Goal: Task Accomplishment & Management: Use online tool/utility

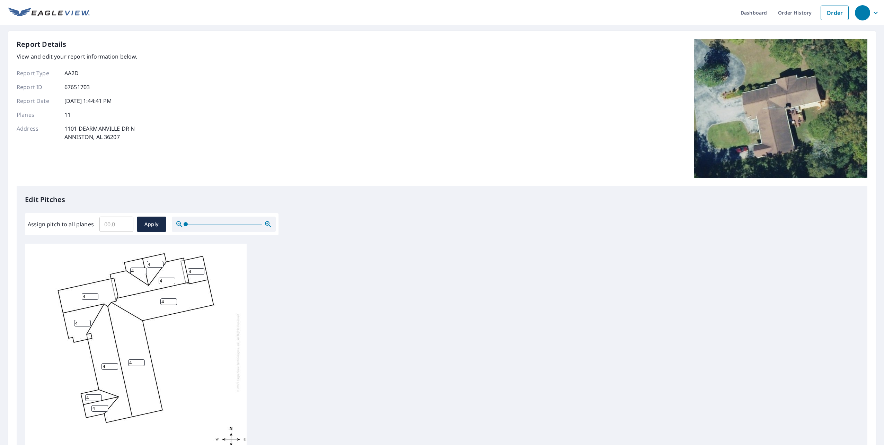
click at [117, 224] on input "Assign pitch to all planes" at bounding box center [116, 223] width 34 height 19
type input "4"
type input "4.0"
click at [148, 225] on span "Apply" at bounding box center [151, 224] width 18 height 9
type input "4.0"
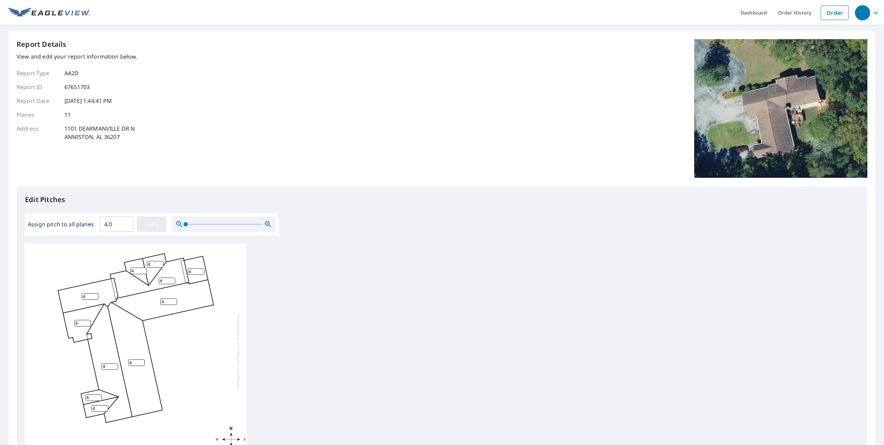
type input "4.0"
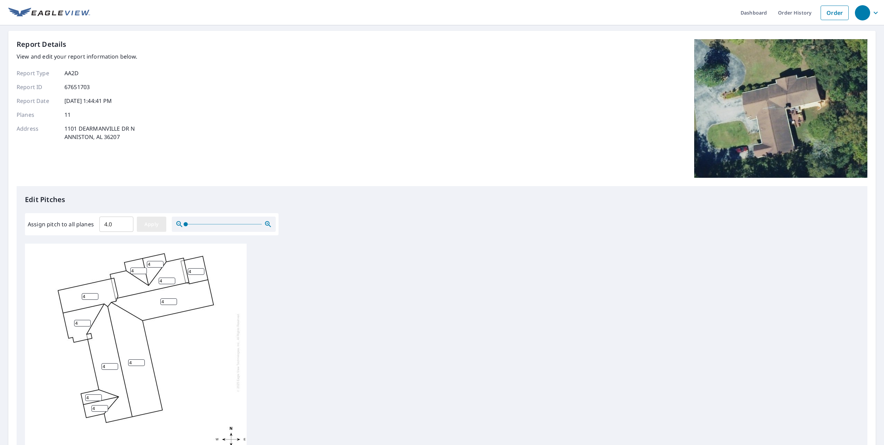
type input "4.0"
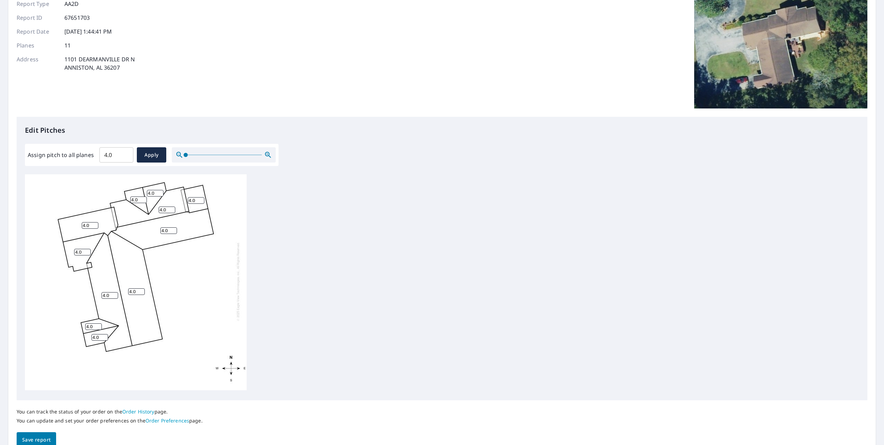
scroll to position [98, 0]
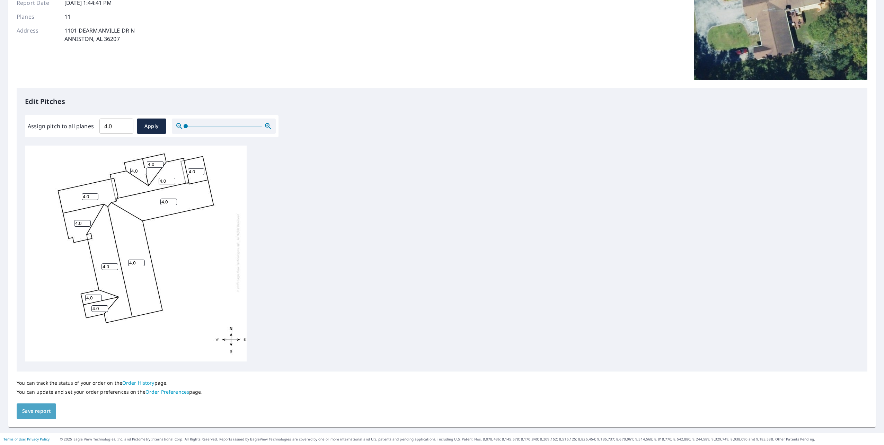
click at [39, 410] on span "Save report" at bounding box center [36, 410] width 28 height 9
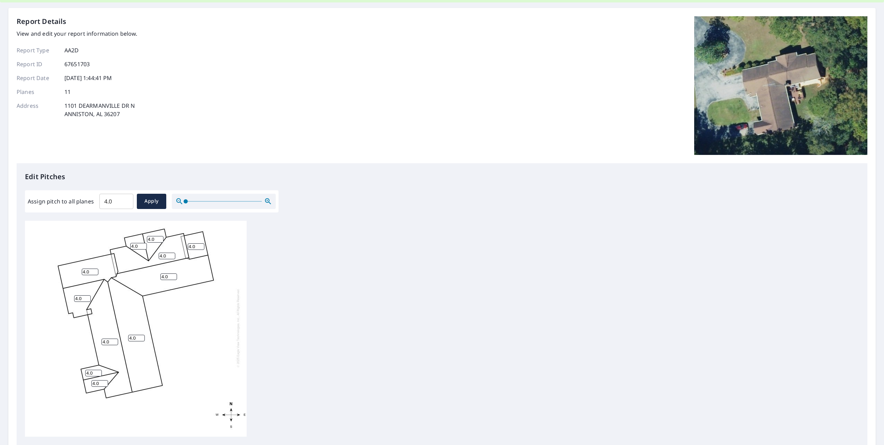
scroll to position [0, 0]
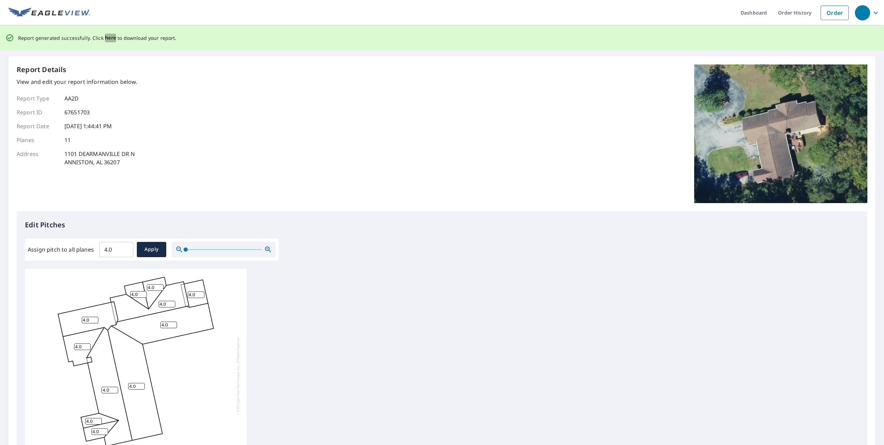
click at [107, 38] on span "here" at bounding box center [110, 38] width 11 height 9
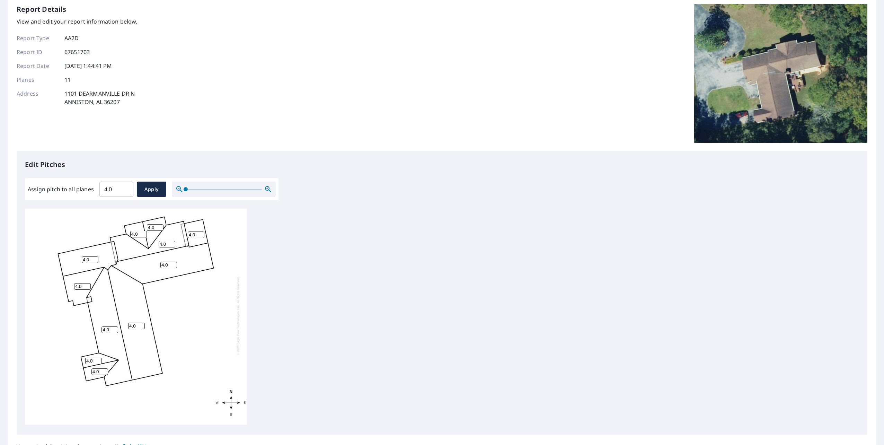
scroll to position [98, 0]
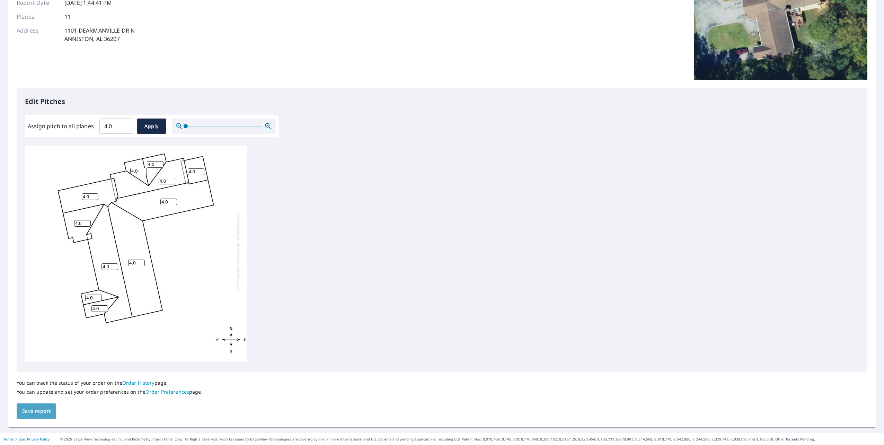
click at [42, 408] on span "Save report" at bounding box center [36, 410] width 28 height 9
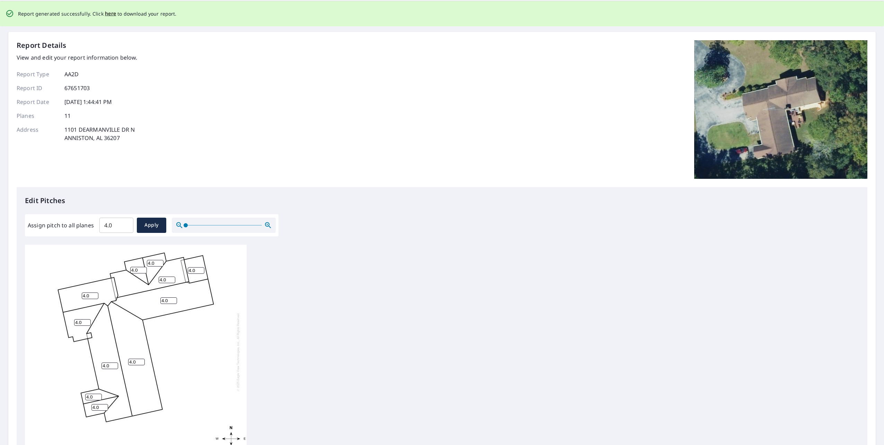
scroll to position [0, 0]
